Goal: Task Accomplishment & Management: Manage account settings

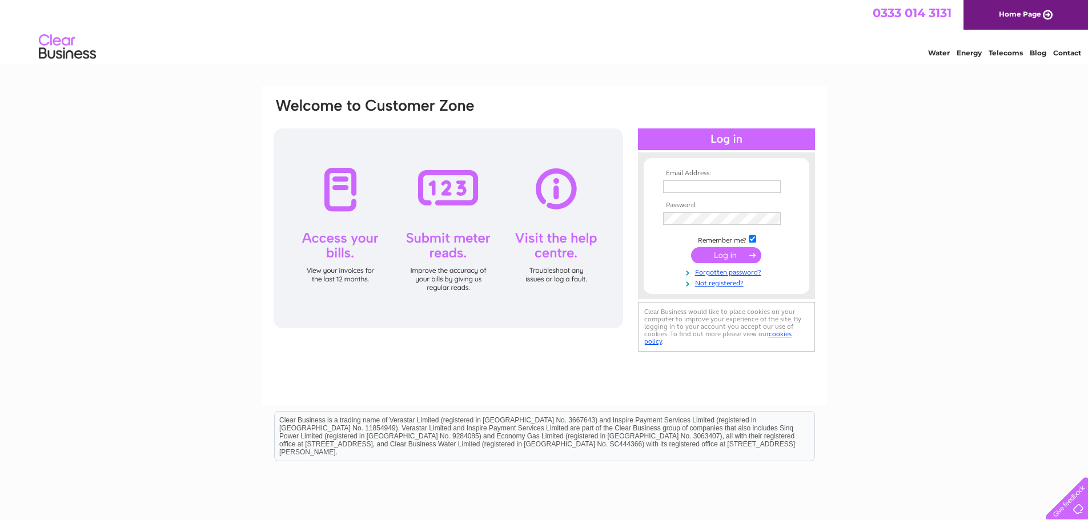
type input "andy.edwards@platform5.com"
click at [731, 251] on input "submit" at bounding box center [726, 255] width 70 height 16
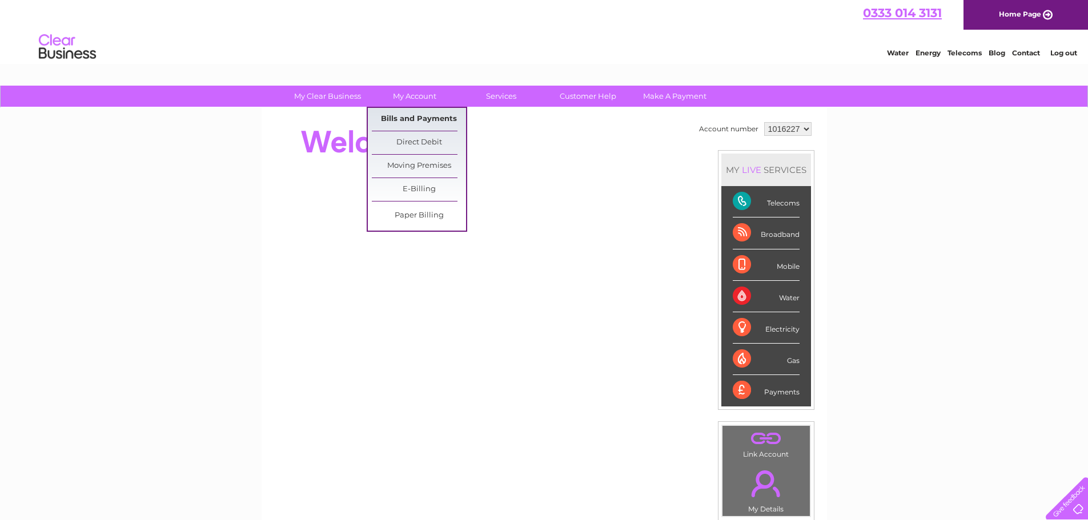
click at [408, 123] on link "Bills and Payments" at bounding box center [419, 119] width 94 height 23
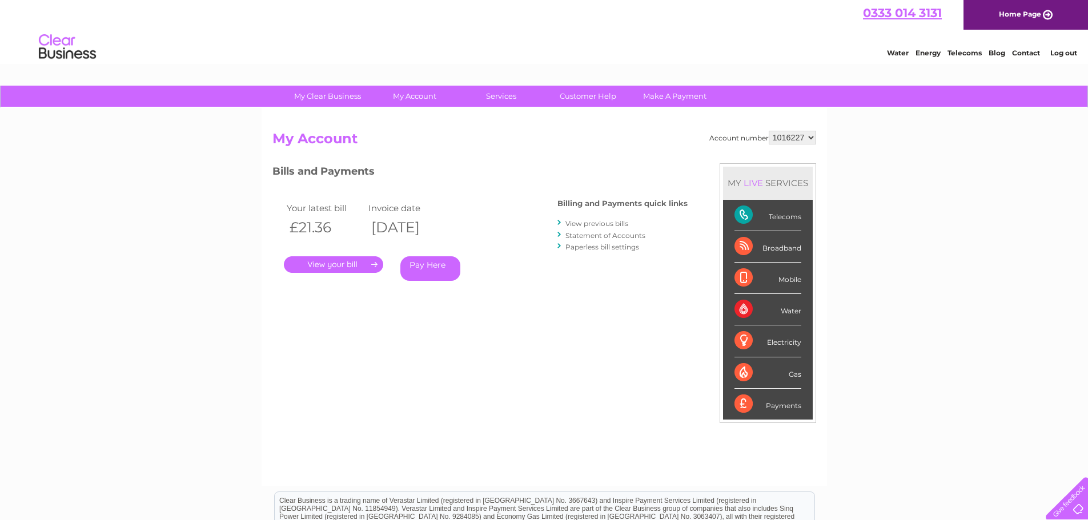
click at [321, 262] on link "." at bounding box center [333, 264] width 99 height 17
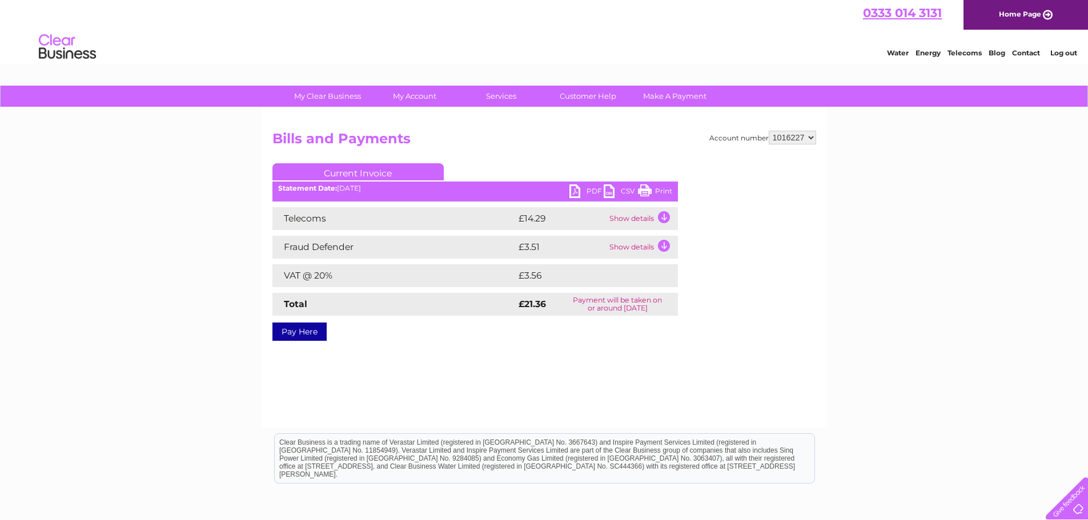
click at [572, 187] on link "PDF" at bounding box center [586, 192] width 34 height 17
